Goal: Task Accomplishment & Management: Manage account settings

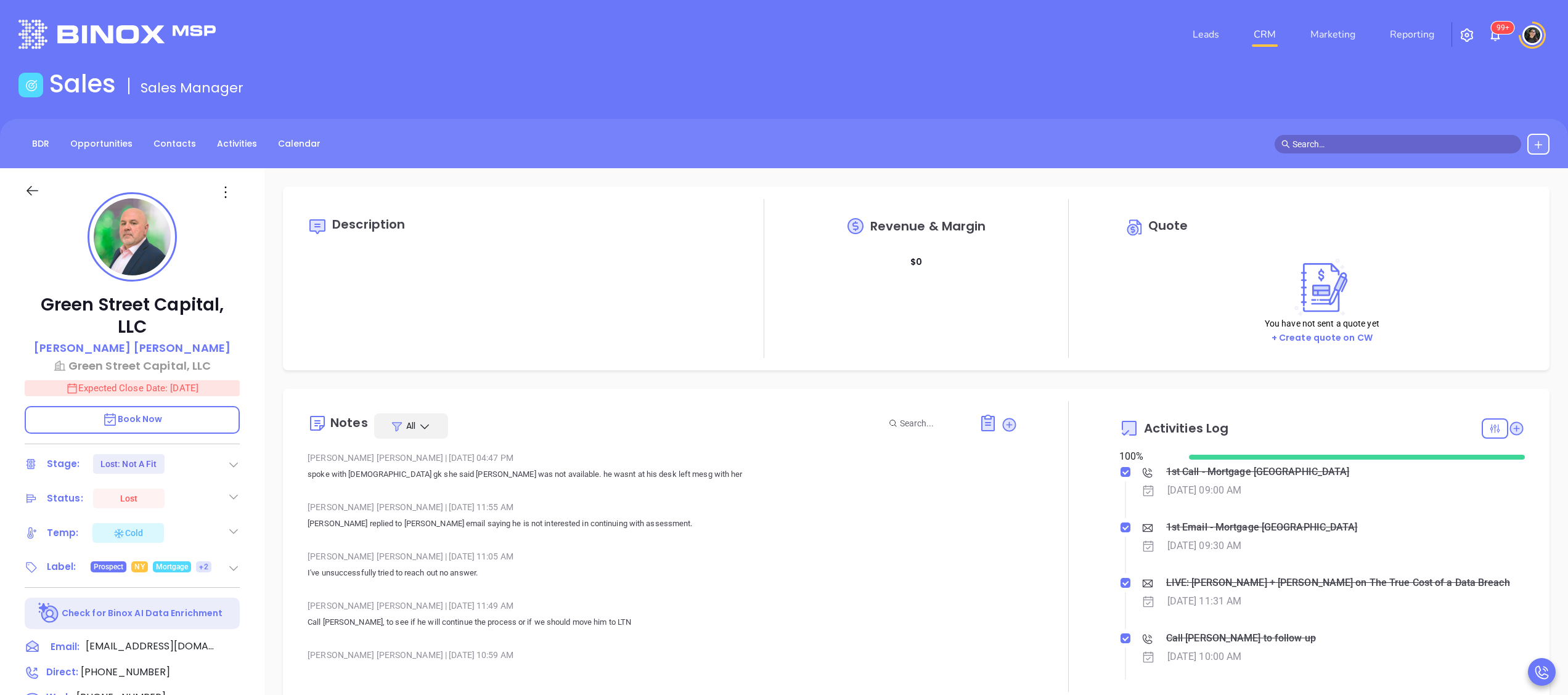
type input "[PERSON_NAME]"
click at [1251, 42] on link "CRM" at bounding box center [1264, 34] width 32 height 24
type input "[PERSON_NAME]"
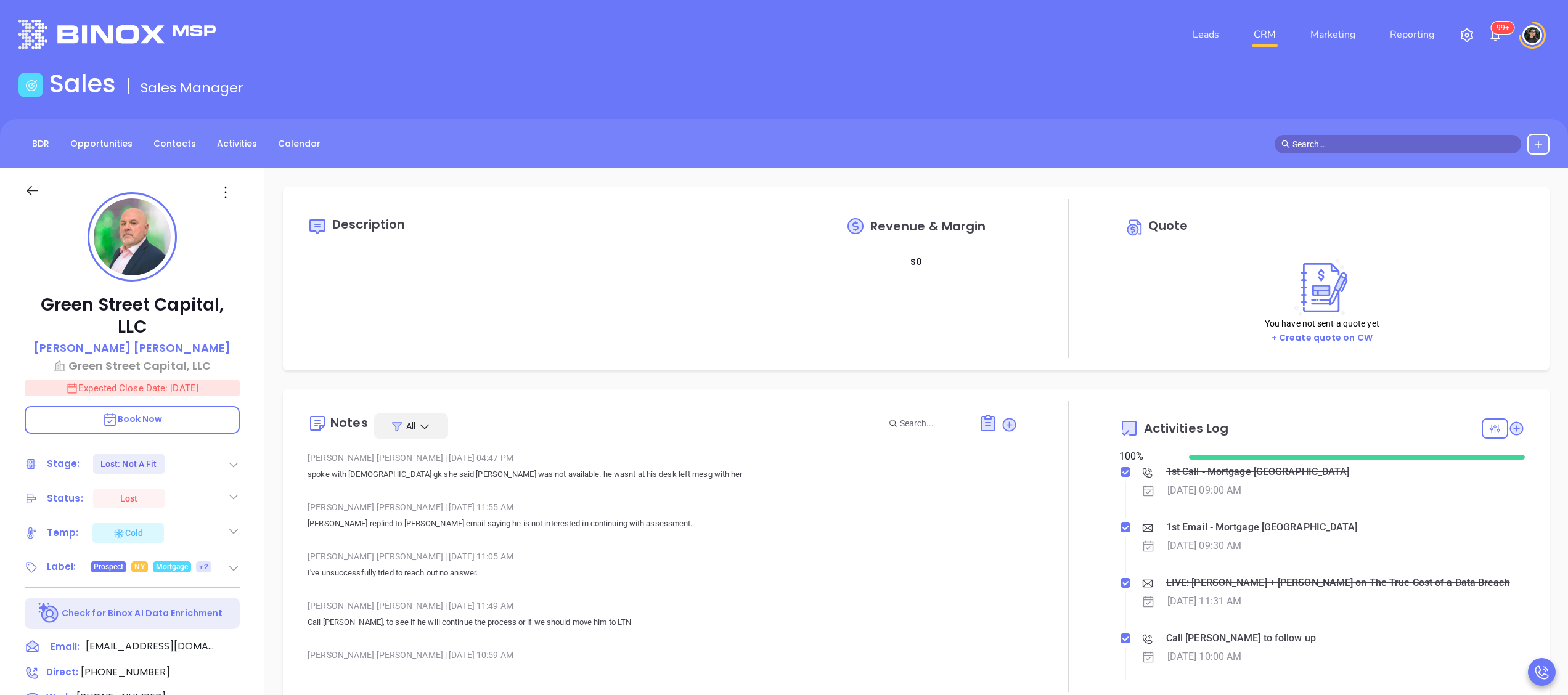
click at [1269, 45] on link "CRM" at bounding box center [1264, 34] width 32 height 24
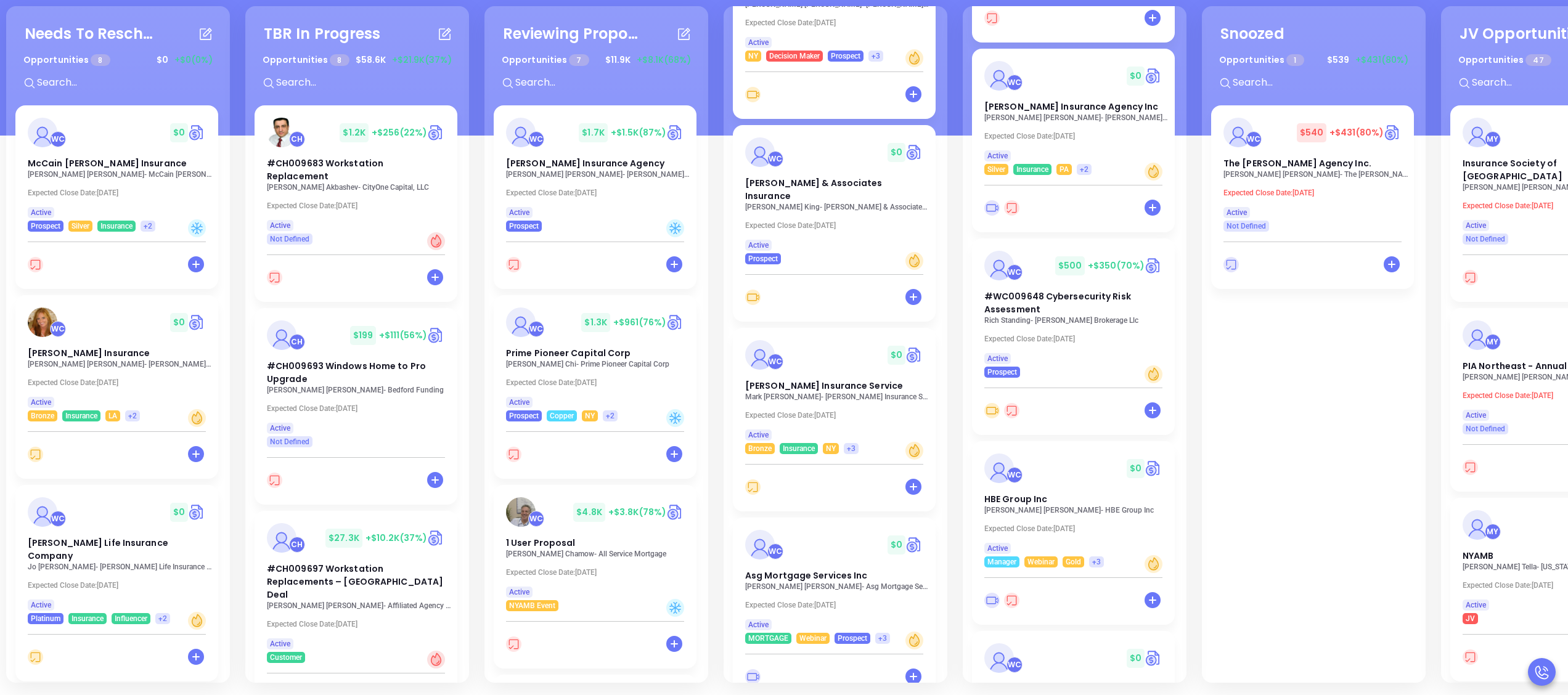
scroll to position [769, 0]
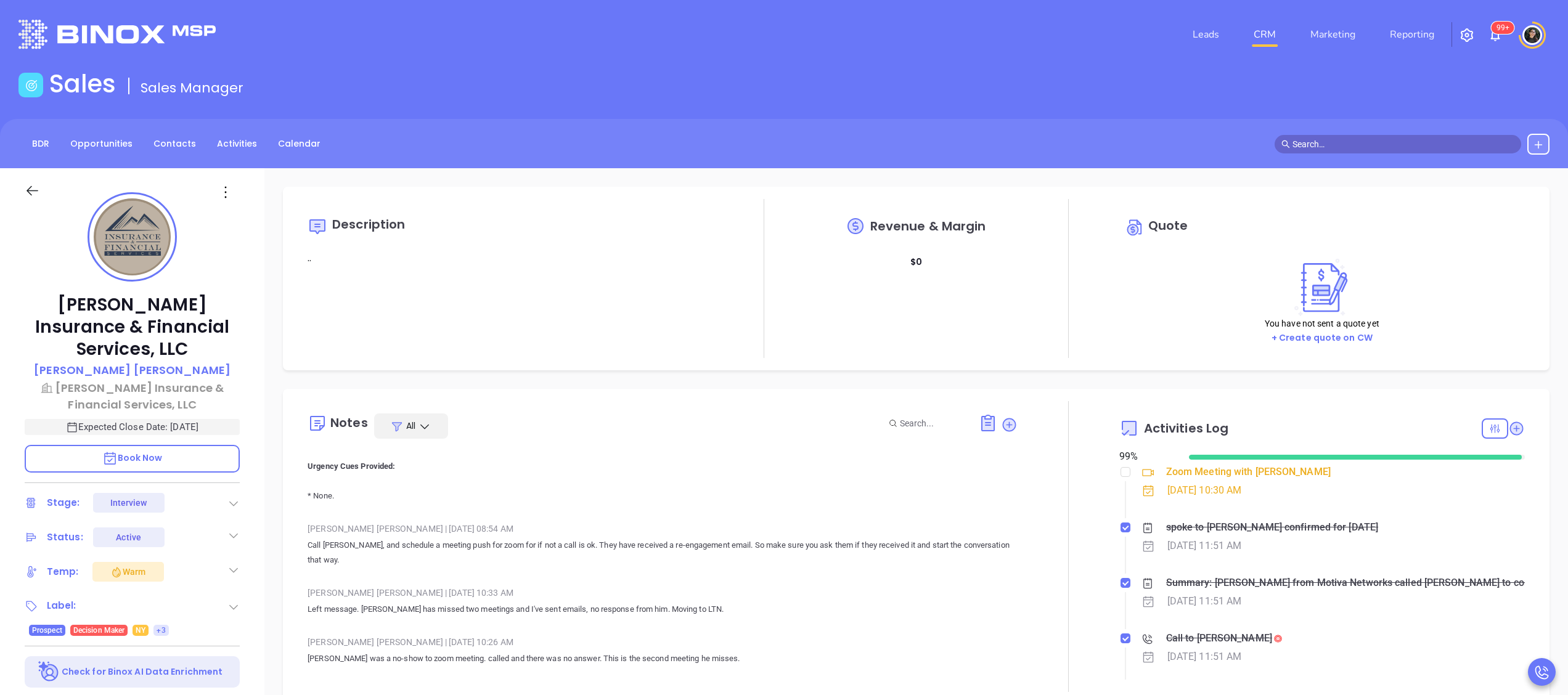
scroll to position [3943, 0]
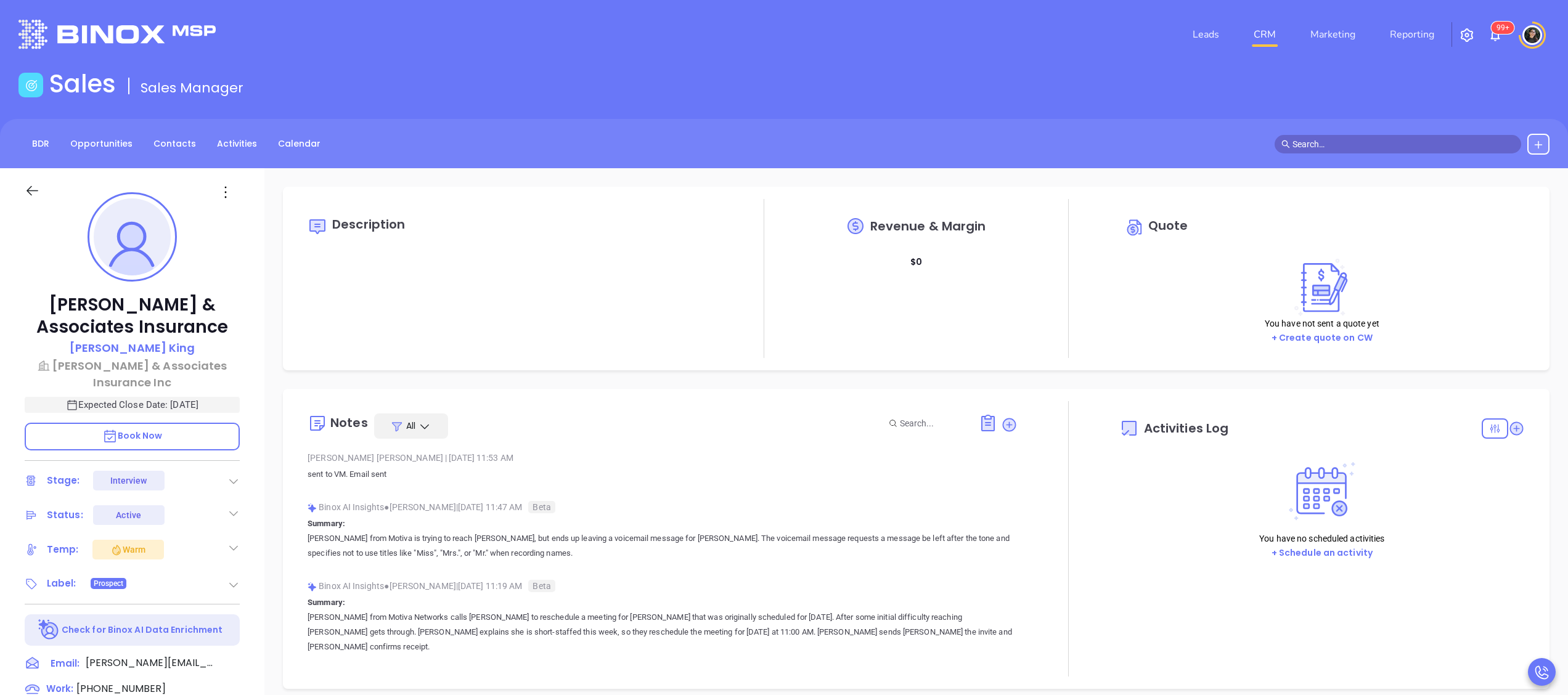
type input "10:00 am"
type input "[DATE]"
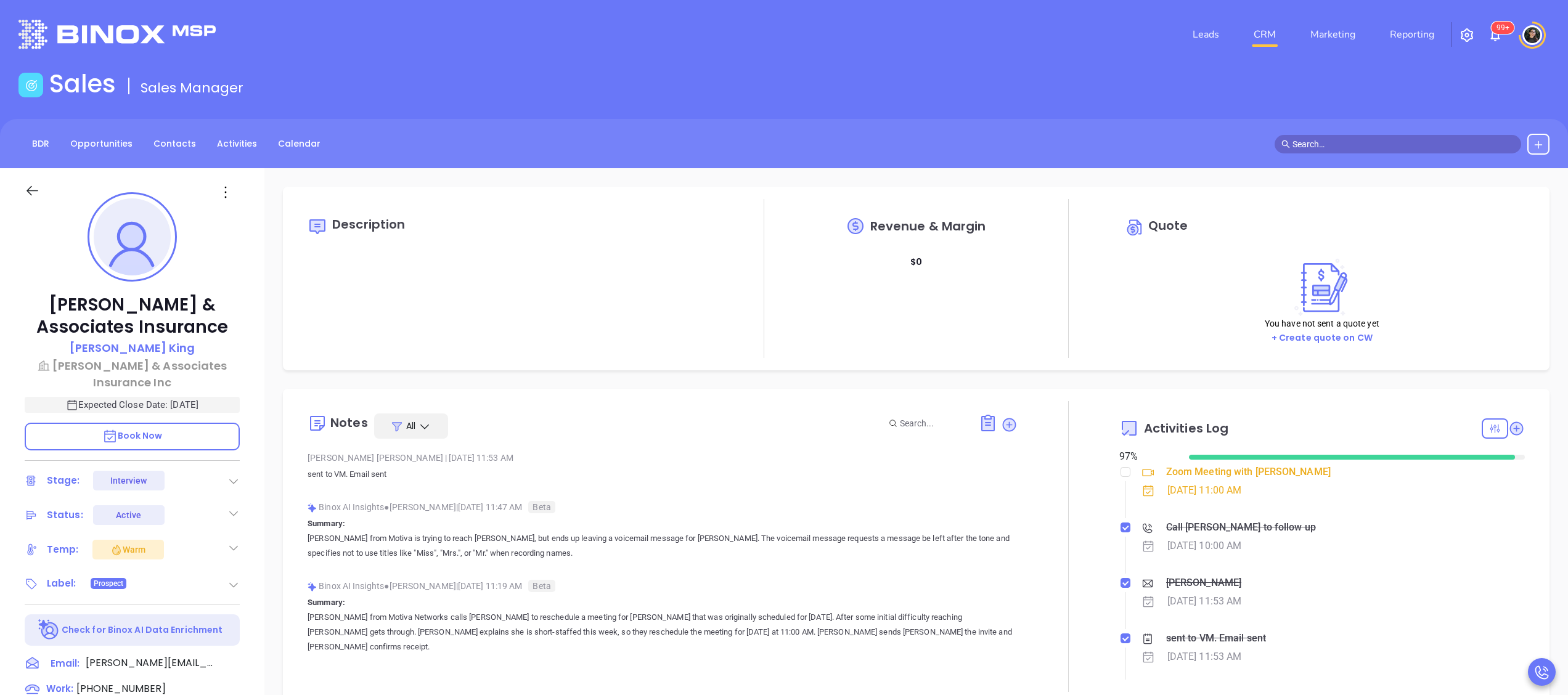
type input "[PERSON_NAME]"
click at [698, 314] on div "Description" at bounding box center [510, 278] width 405 height 159
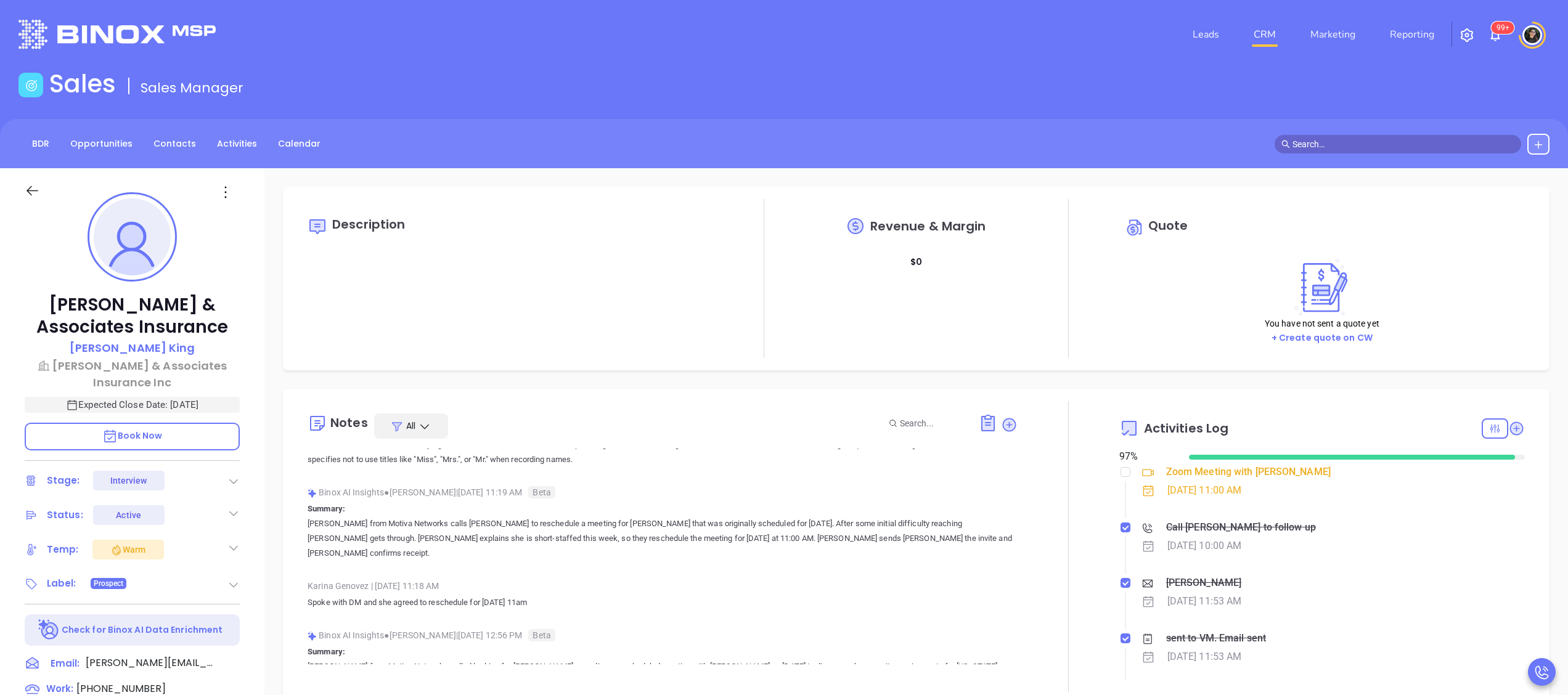
scroll to position [0, 0]
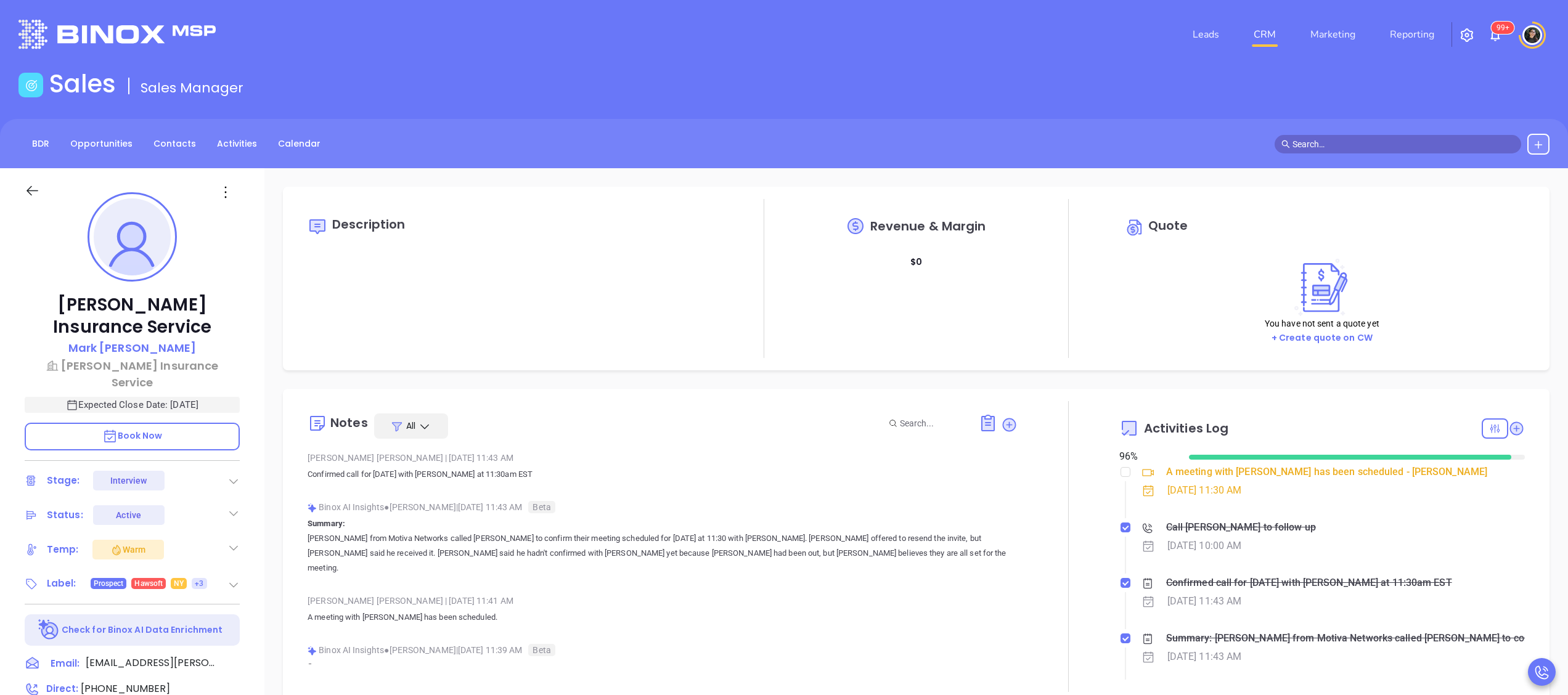
type input "[PERSON_NAME]"
drag, startPoint x: 1495, startPoint y: 245, endPoint x: 1553, endPoint y: 260, distance: 59.9
click at [1501, 245] on div "Quote You have not sent a quote yet + Create quote on CW" at bounding box center [1321, 278] width 405 height 135
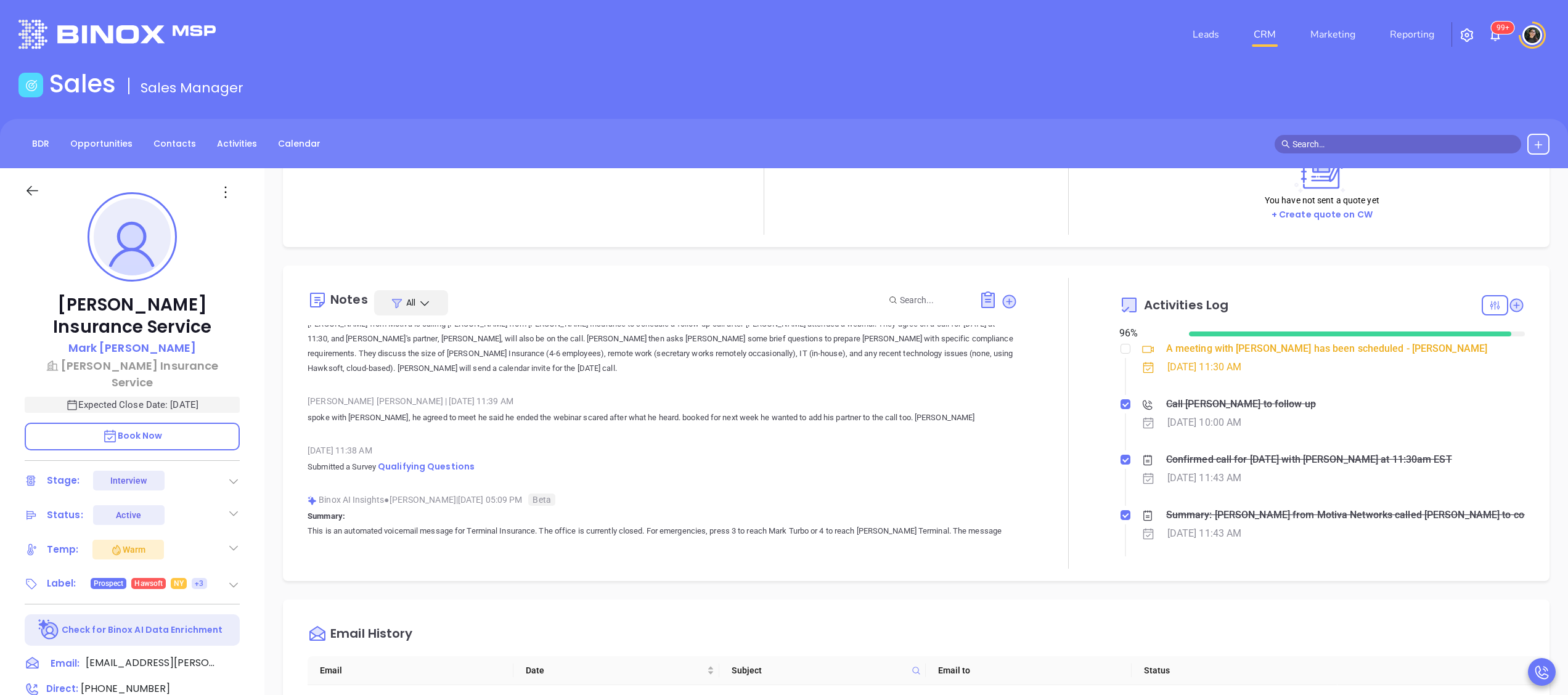
scroll to position [0, 0]
